Goal: Download file/media

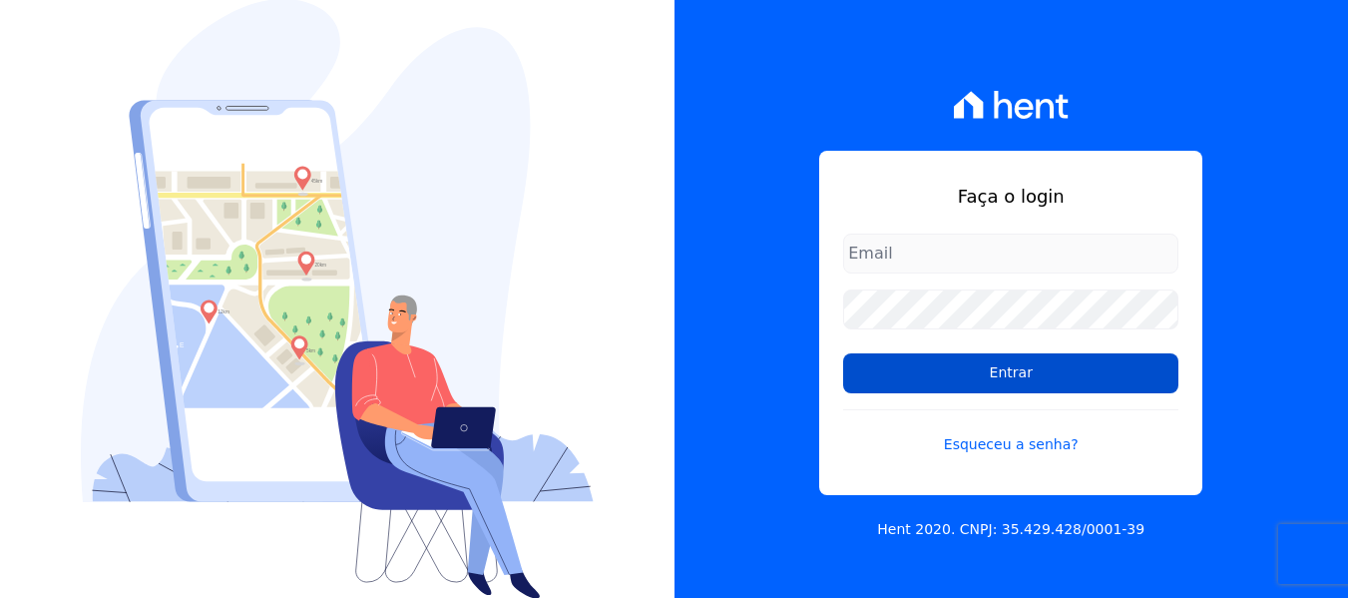
type input "[PERSON_NAME][EMAIL_ADDRESS][DOMAIN_NAME]"
click at [1014, 382] on input "Entrar" at bounding box center [1010, 373] width 335 height 40
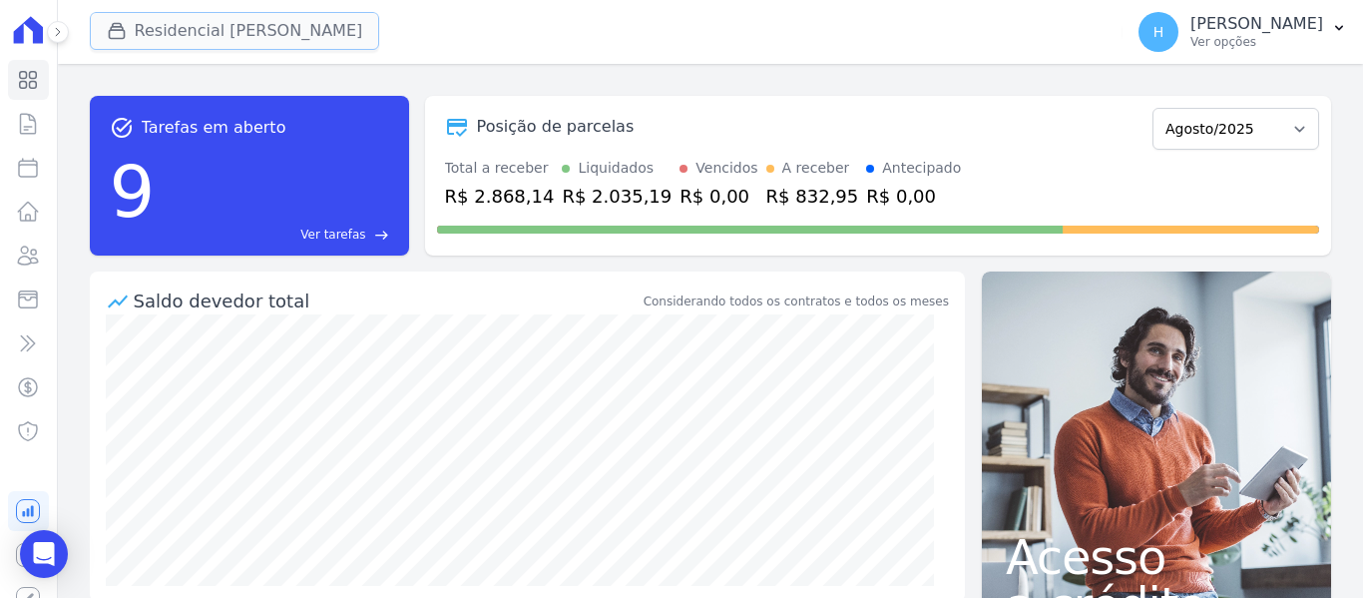
click at [174, 23] on button "Residencial [PERSON_NAME]" at bounding box center [235, 31] width 290 height 38
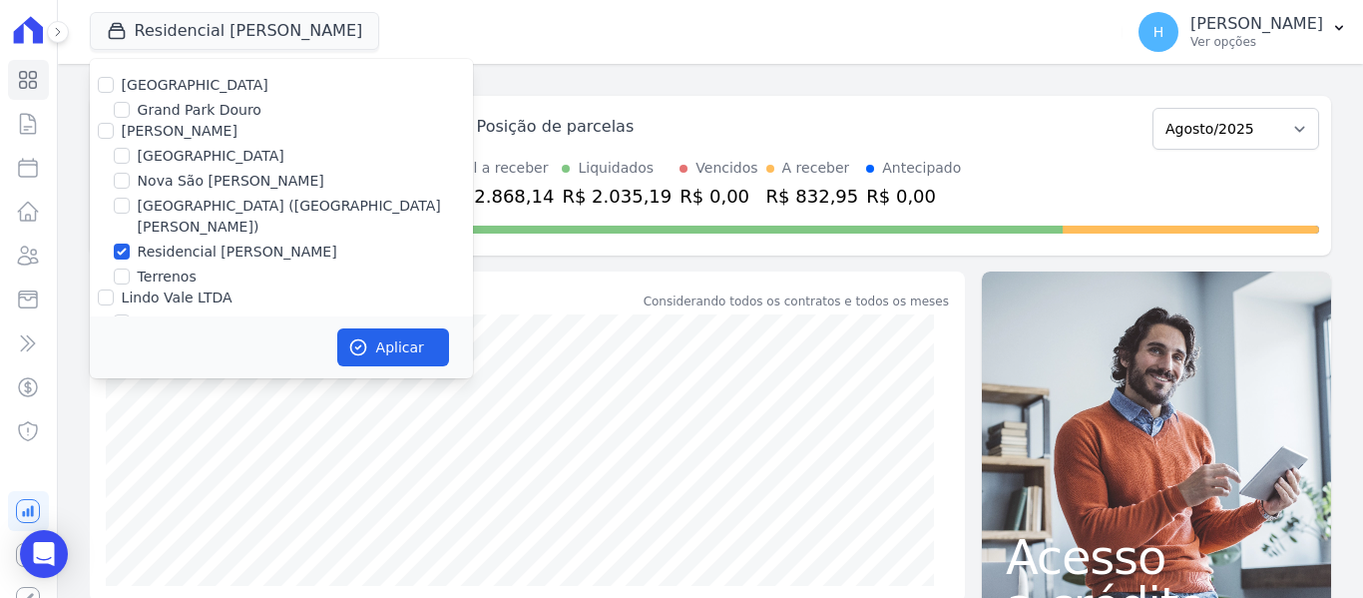
click at [133, 91] on label "Residencial Park" at bounding box center [195, 85] width 147 height 16
click at [114, 91] on input "Residencial Park" at bounding box center [106, 85] width 16 height 16
checkbox input "true"
click at [138, 136] on label "JG Freitas" at bounding box center [180, 131] width 116 height 16
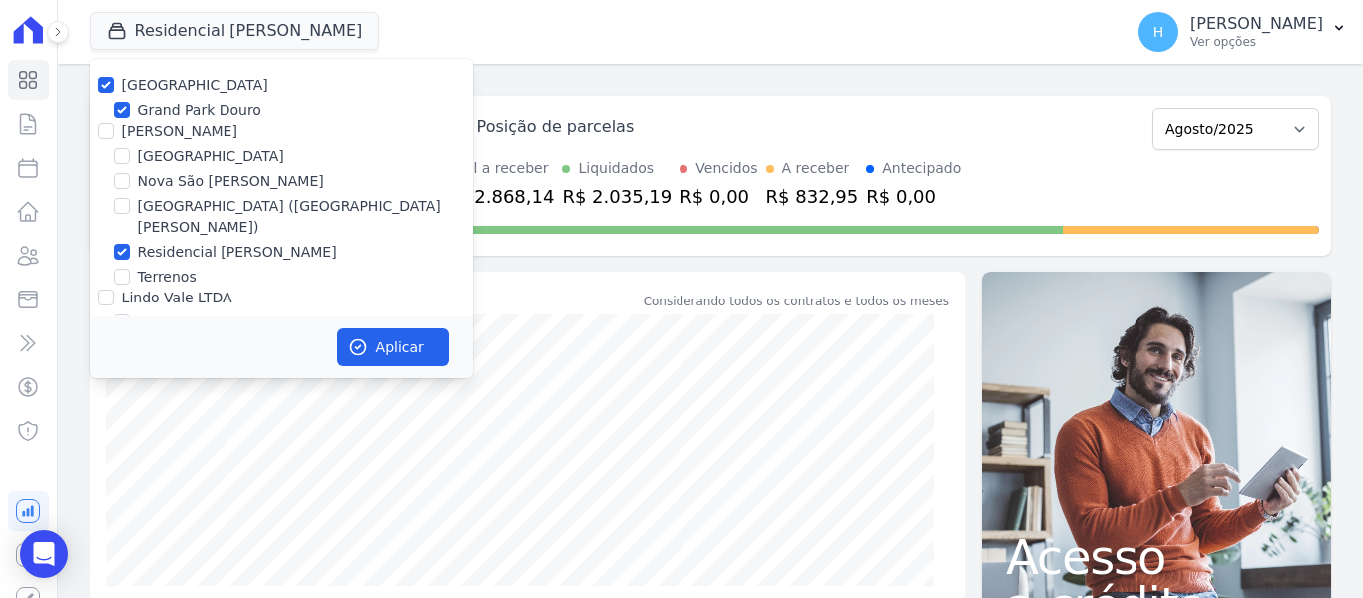
click at [114, 136] on input "JG Freitas" at bounding box center [106, 131] width 16 height 16
checkbox input "true"
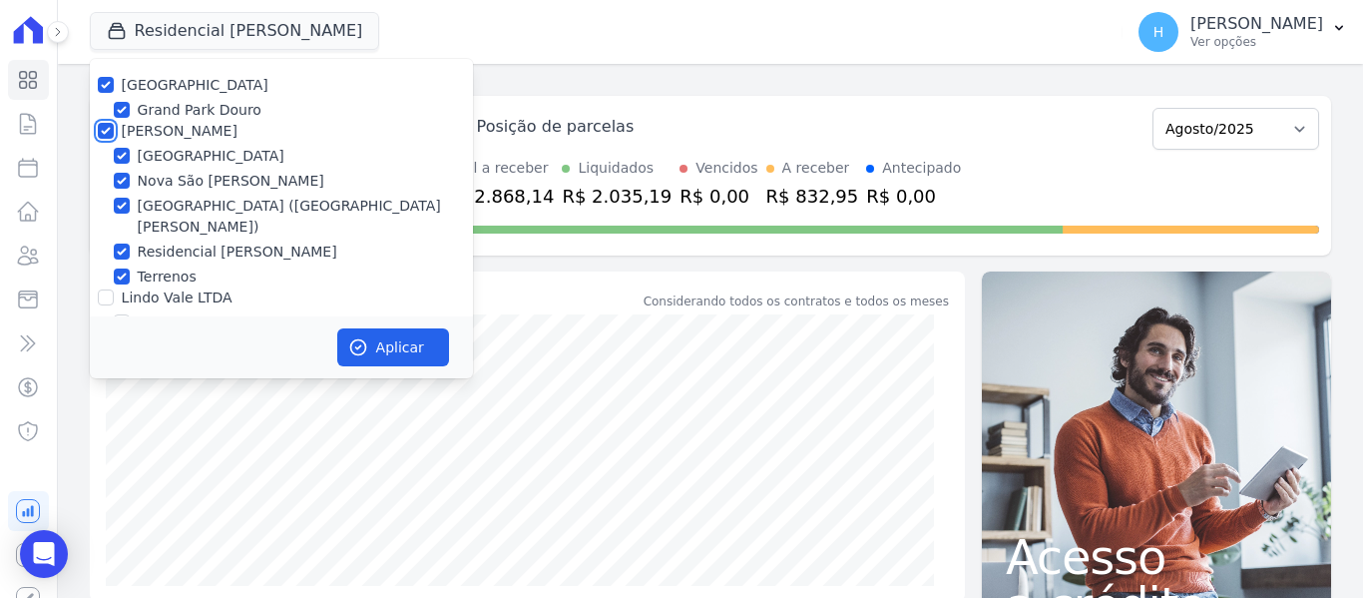
checkbox input "true"
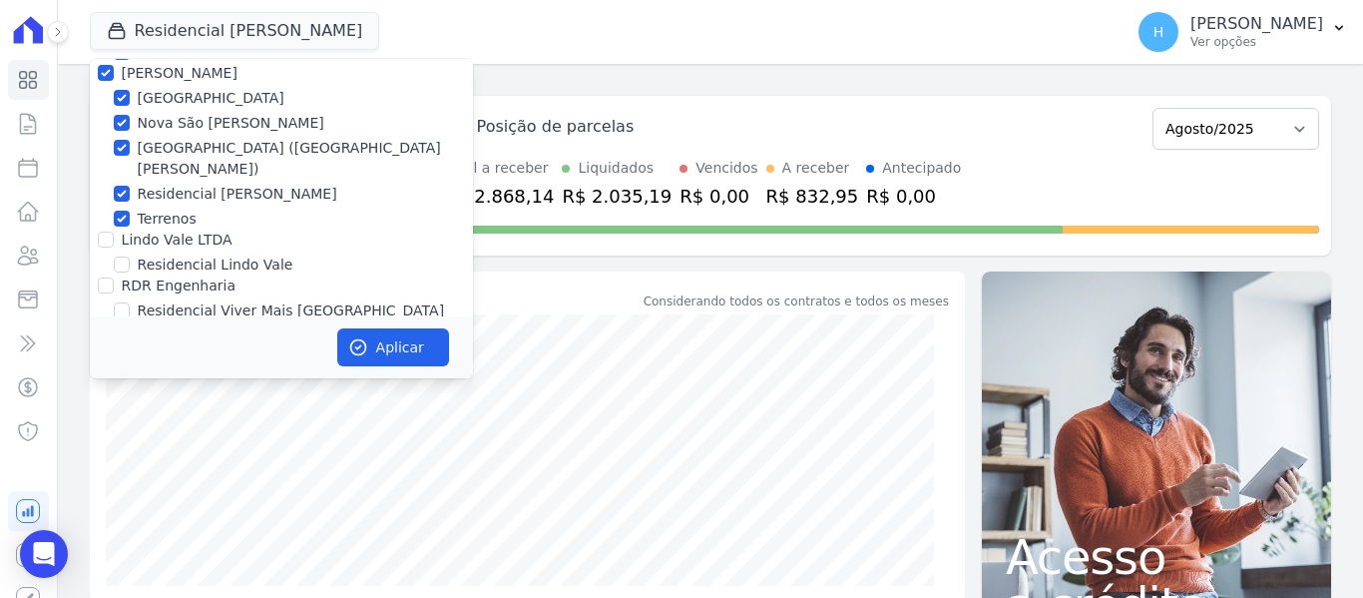
click at [134, 232] on label "Lindo Vale LTDA" at bounding box center [177, 240] width 111 height 16
click at [114, 232] on input "Lindo Vale LTDA" at bounding box center [106, 240] width 16 height 16
checkbox input "true"
click at [162, 277] on label "RDR Engenharia" at bounding box center [179, 285] width 114 height 16
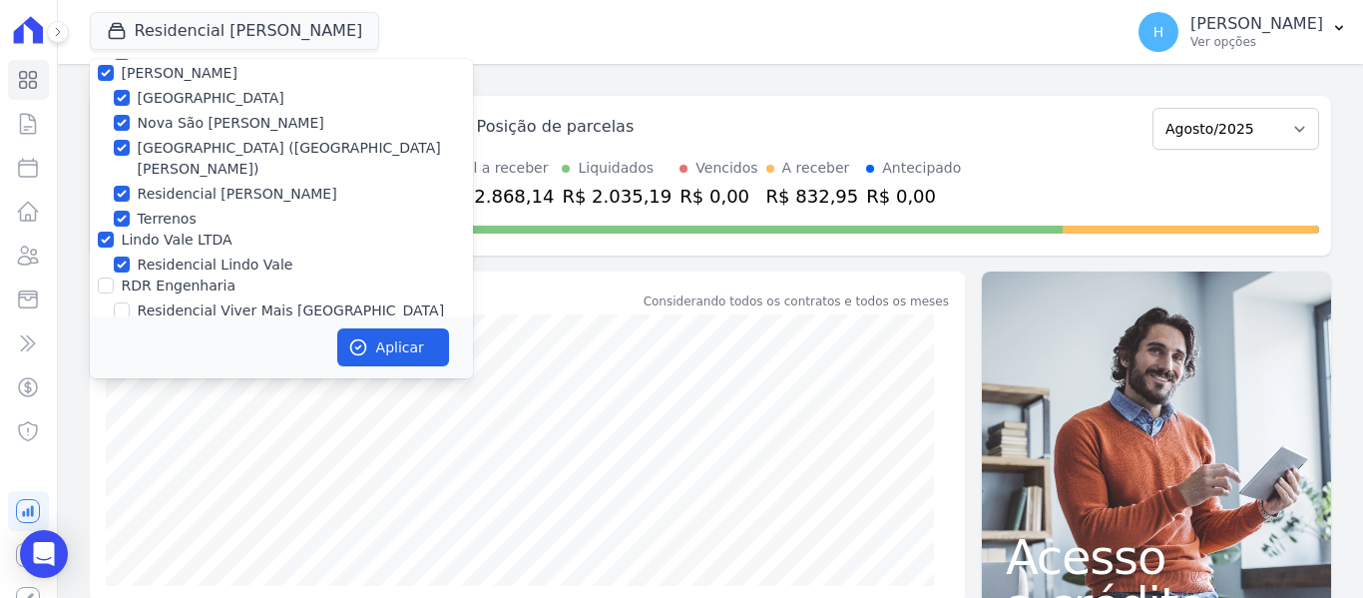
click at [114, 277] on input "RDR Engenharia" at bounding box center [106, 285] width 16 height 16
checkbox input "true"
click at [379, 335] on button "Aplicar" at bounding box center [393, 347] width 112 height 38
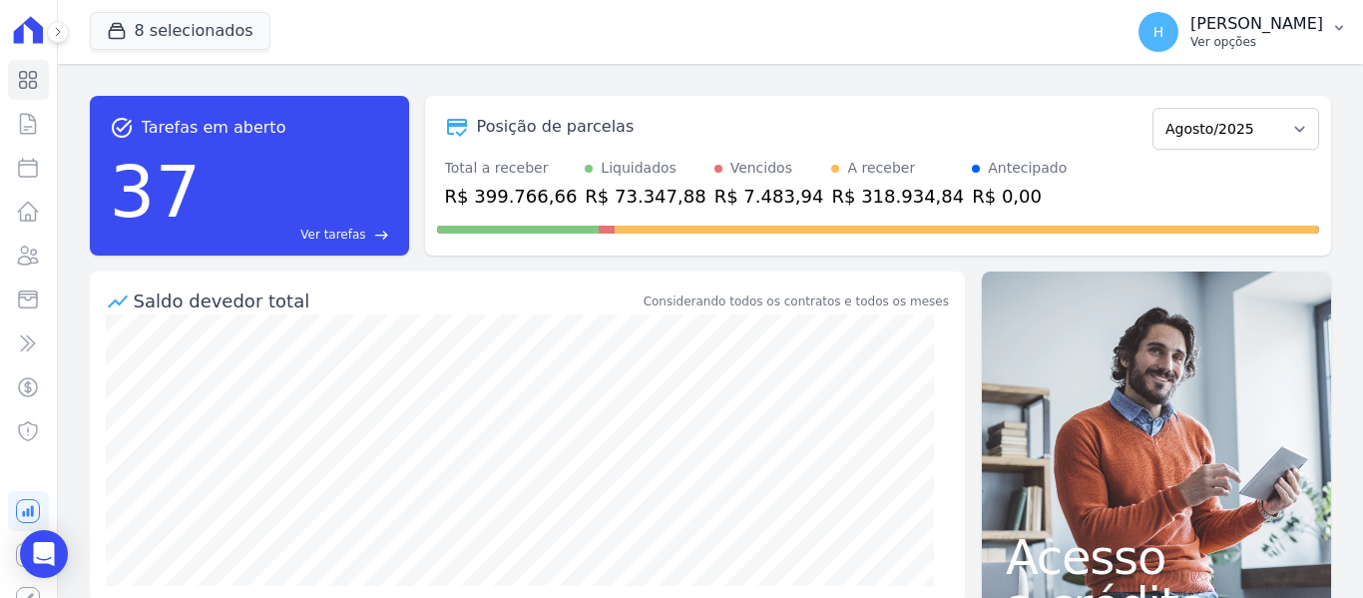
click at [1316, 34] on p "Ver opções" at bounding box center [1257, 42] width 133 height 16
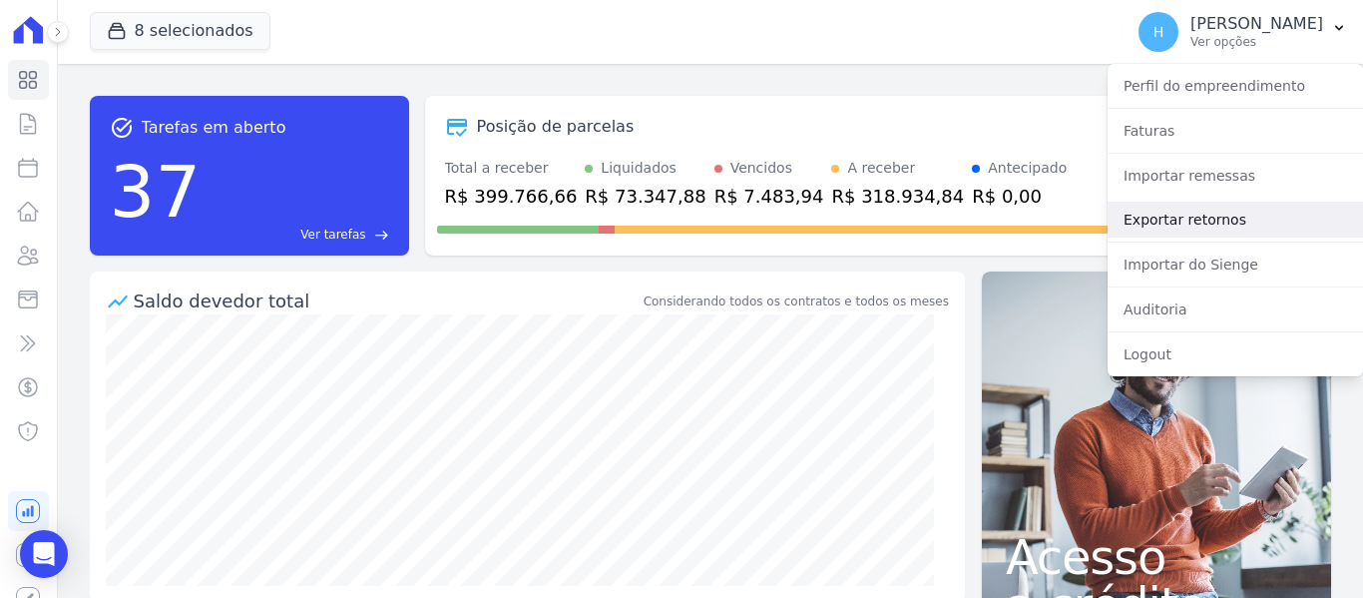
click at [1209, 218] on link "Exportar retornos" at bounding box center [1235, 220] width 255 height 36
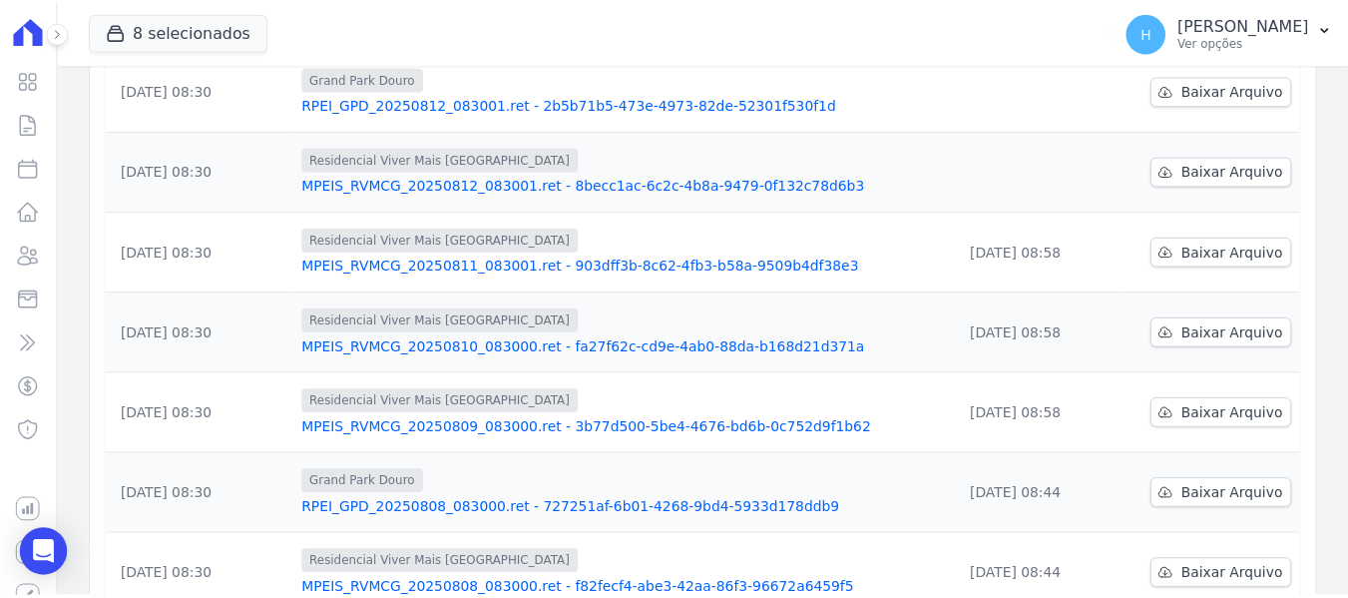
scroll to position [200, 0]
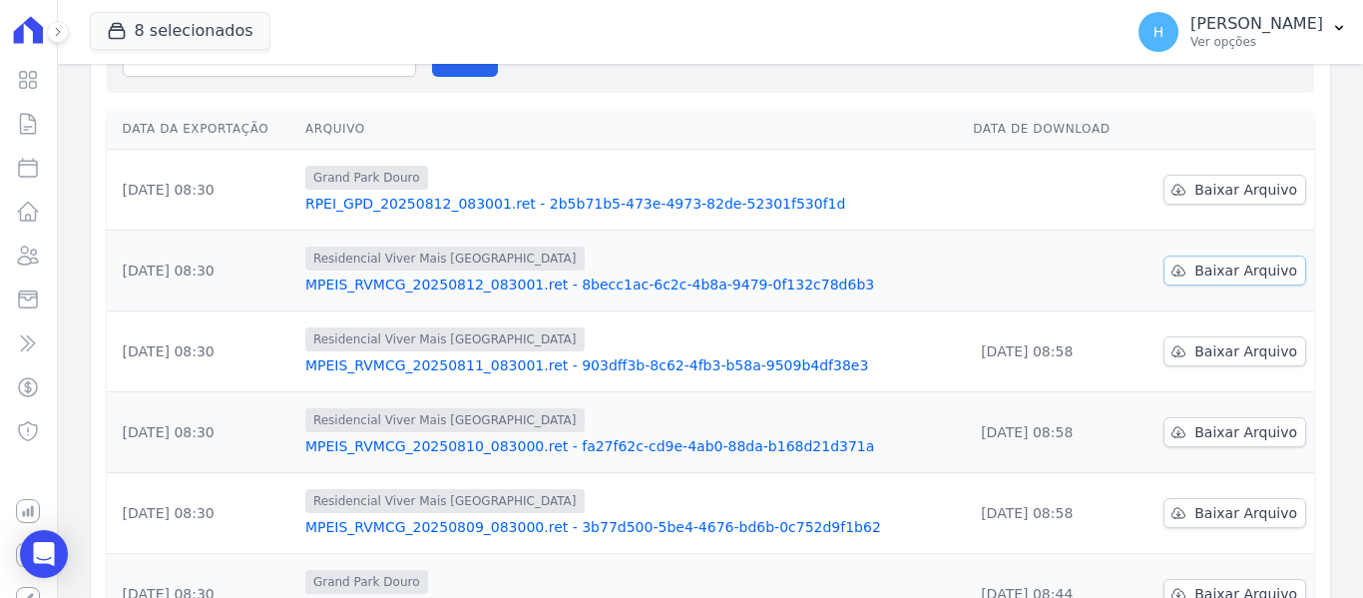
click at [1199, 283] on link "Baixar Arquivo" at bounding box center [1235, 270] width 143 height 30
click at [1190, 199] on link "Baixar Arquivo" at bounding box center [1235, 190] width 143 height 30
click at [1328, 41] on button "H Hellen Vilaça Ver opções" at bounding box center [1243, 32] width 241 height 56
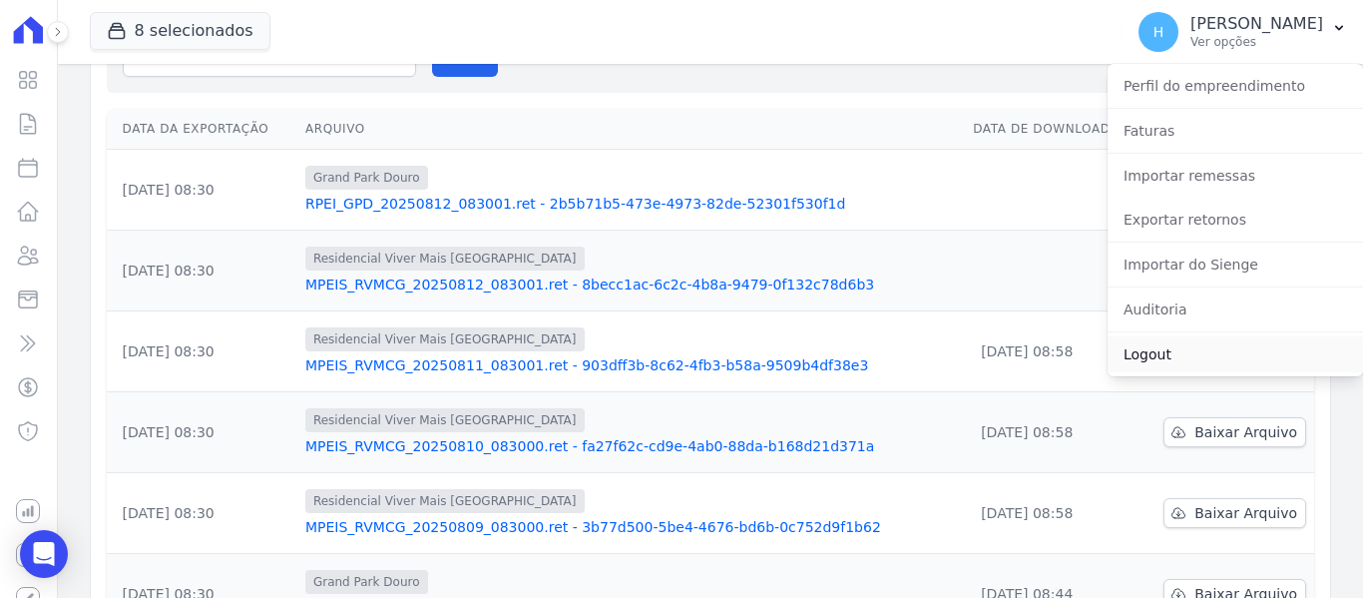
click at [1232, 369] on link "Logout" at bounding box center [1235, 354] width 255 height 36
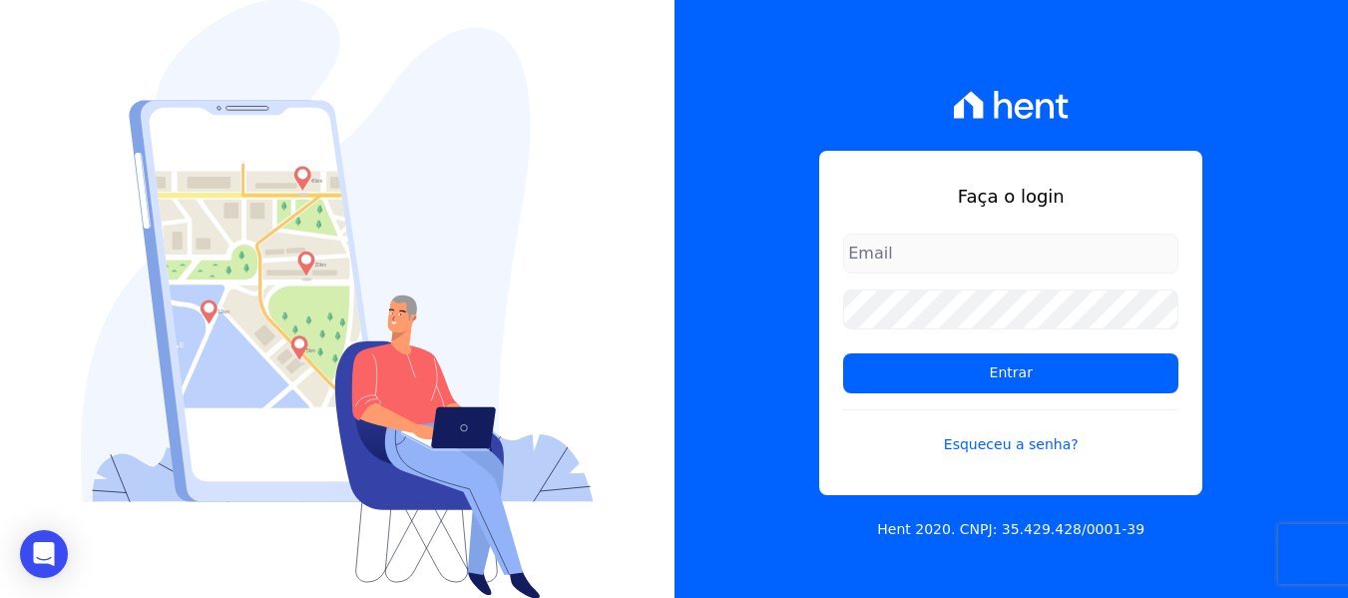
type input "[PERSON_NAME][EMAIL_ADDRESS][DOMAIN_NAME]"
